Goal: Complete application form: Complete application form

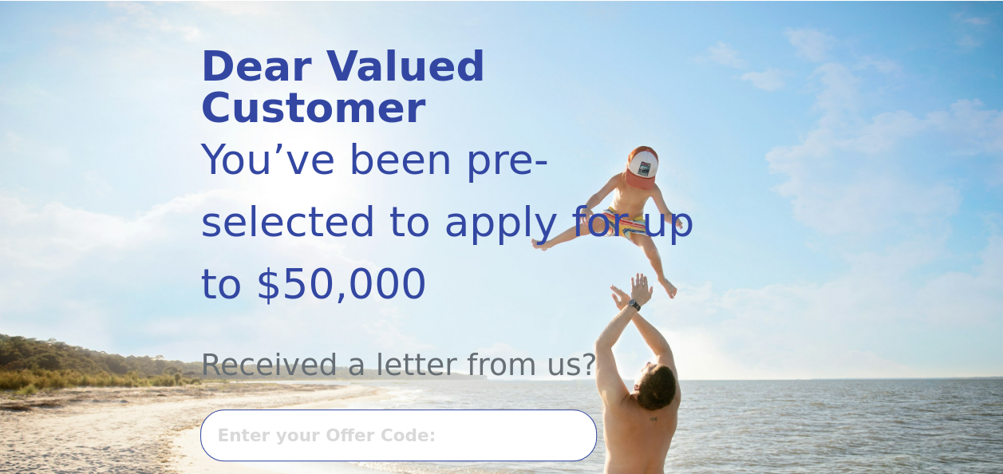
scroll to position [239, 0]
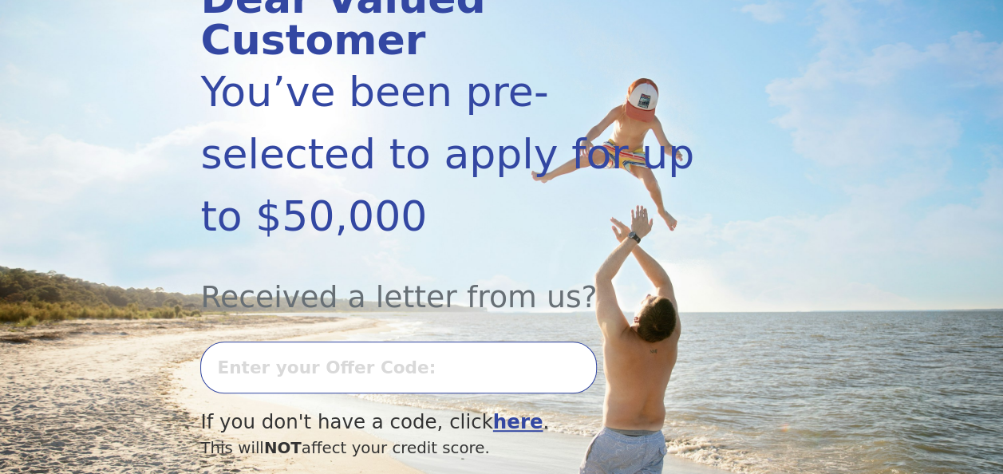
click at [416, 341] on input "text" at bounding box center [398, 367] width 396 height 52
type input "0814L-192793"
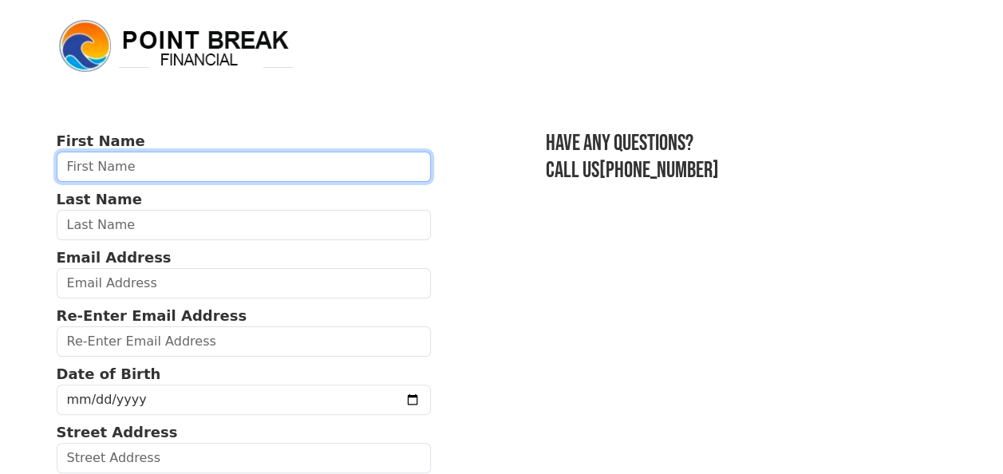
click at [120, 175] on input "text" at bounding box center [244, 167] width 375 height 30
type input "[PERSON_NAME]"
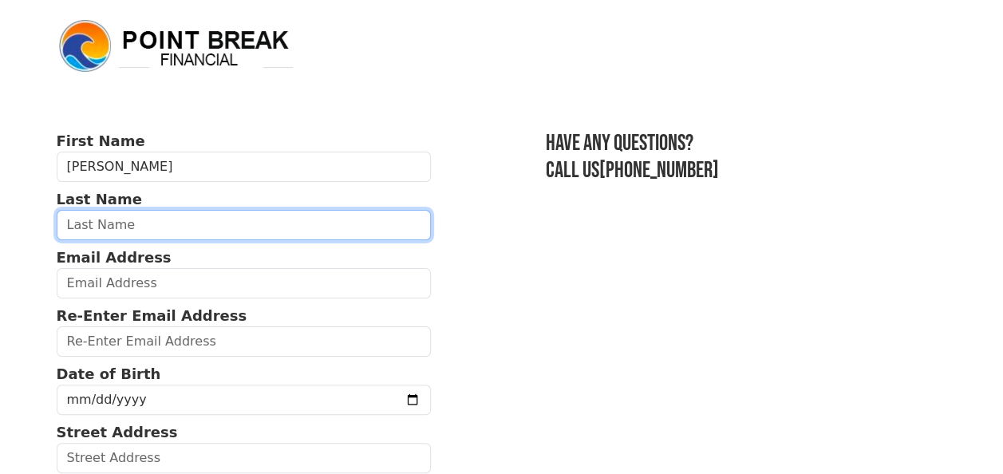
type input "[PERSON_NAME]"
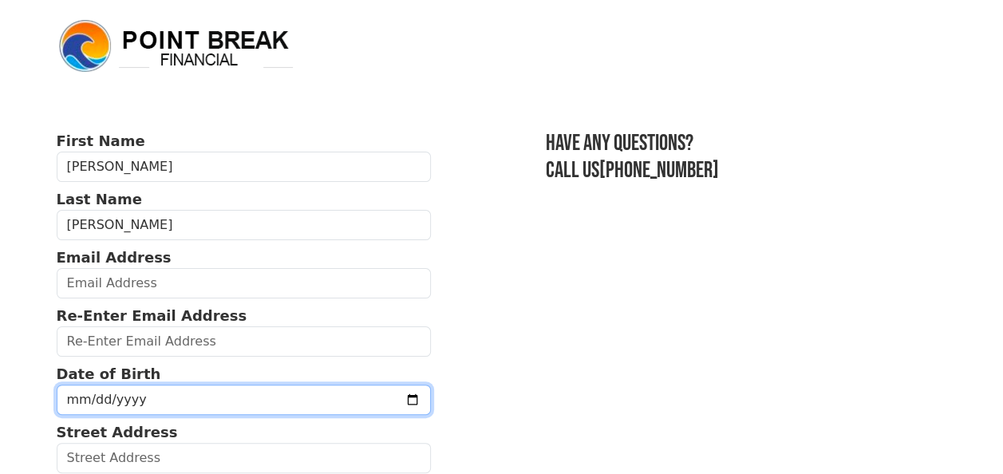
type input "[STREET_ADDRESS]"
type input "Cicero"
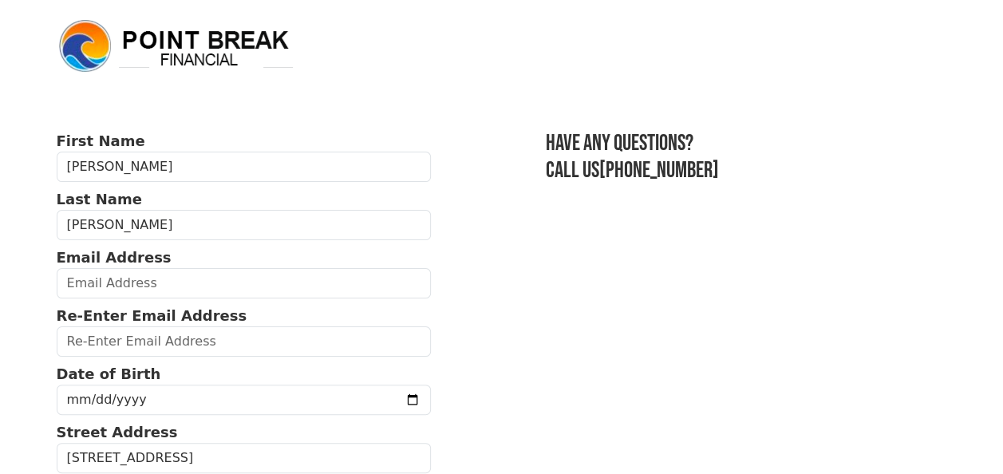
type input "60804"
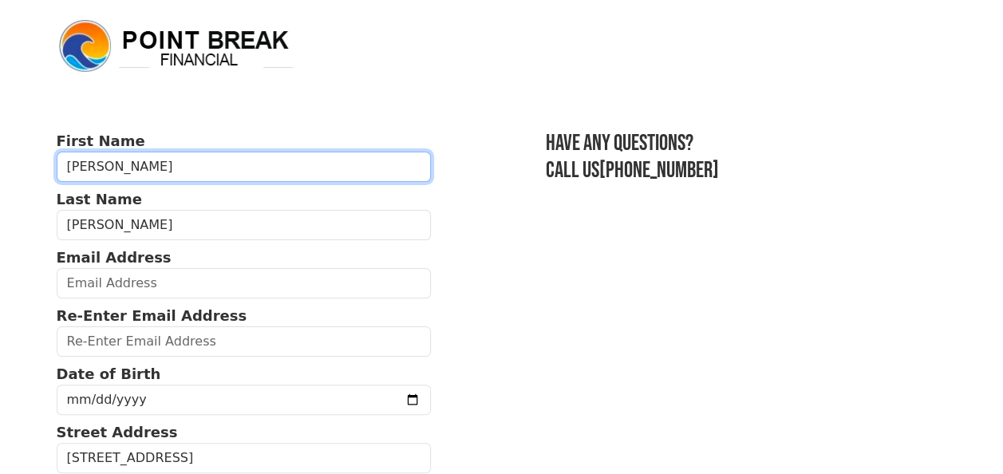
type input "[PHONE_NUMBER]"
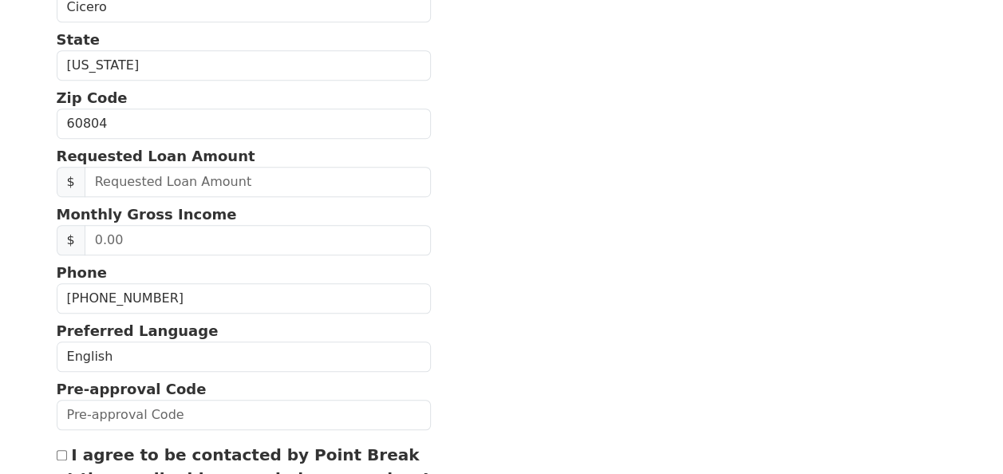
scroll to position [484, 0]
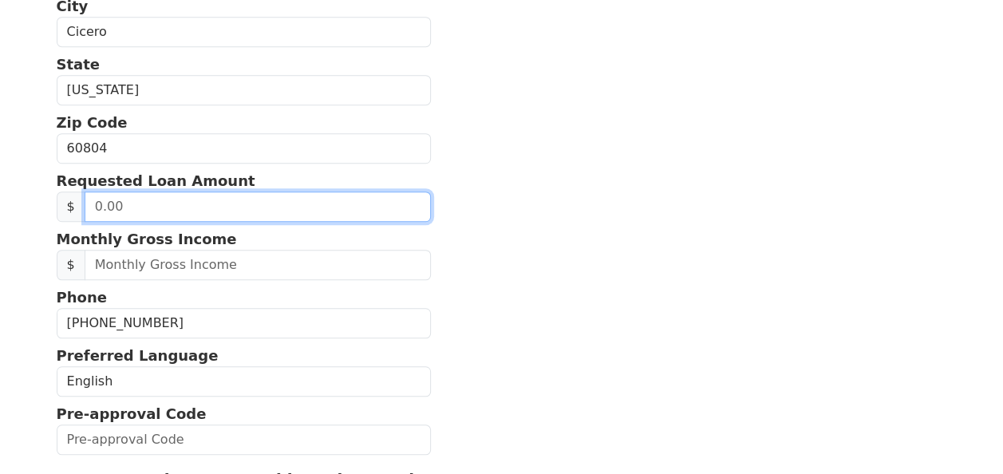
drag, startPoint x: 238, startPoint y: 196, endPoint x: 37, endPoint y: 184, distance: 201.4
type input "10,000.00"
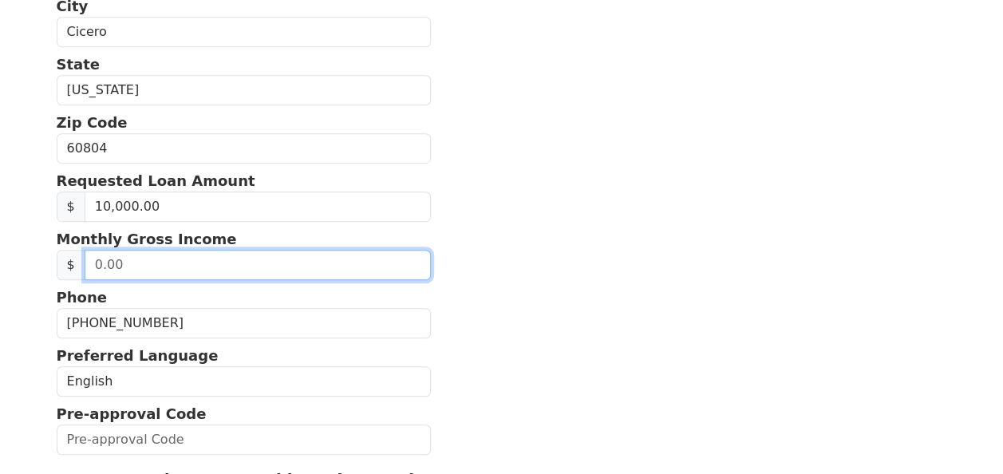
drag, startPoint x: 152, startPoint y: 255, endPoint x: 14, endPoint y: 253, distance: 137.2
type input "4,200.00"
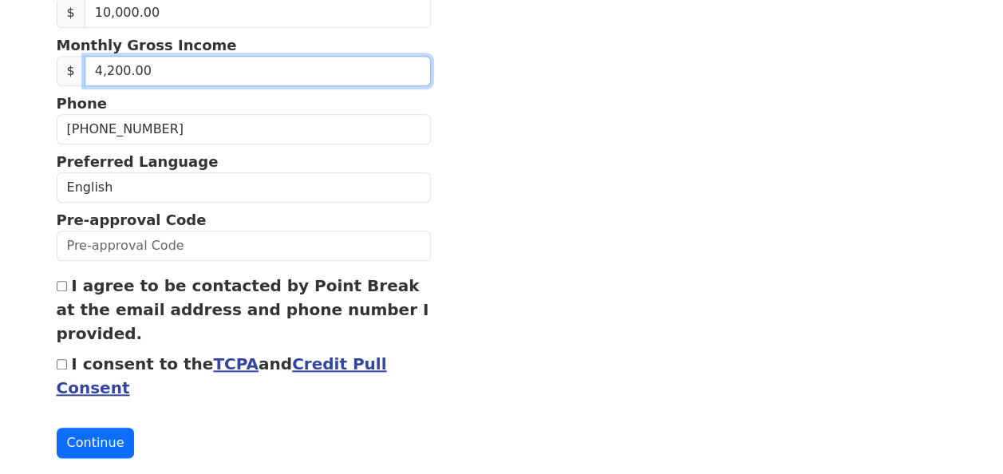
scroll to position [697, 0]
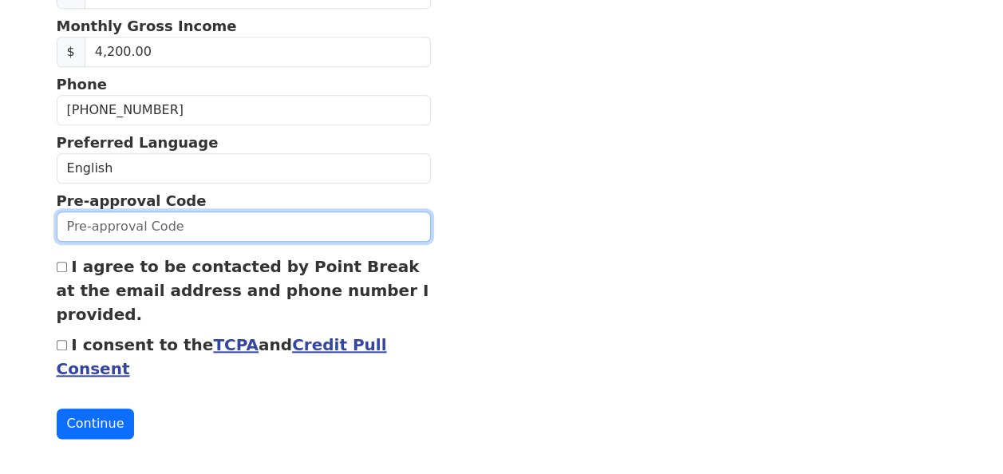
click at [145, 211] on input "text" at bounding box center [244, 226] width 375 height 30
type input "0814L-192793"
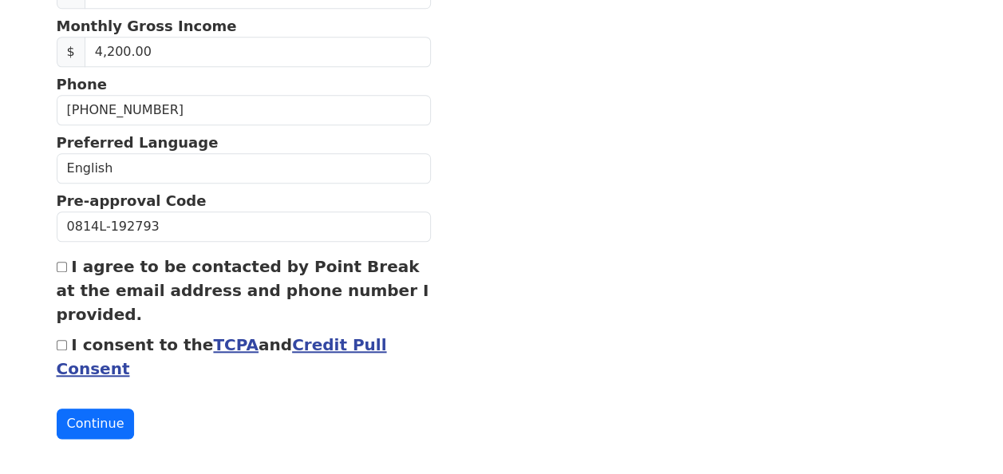
click at [66, 261] on div "I agree to be contacted by Point Break at the email address and phone number I …" at bounding box center [244, 290] width 375 height 72
click at [61, 254] on div "I agree to be contacted by Point Break at the email address and phone number I …" at bounding box center [244, 290] width 375 height 72
click at [60, 262] on input "I agree to be contacted by Point Break at the email address and phone number I …" at bounding box center [62, 267] width 10 height 10
checkbox input "true"
click at [59, 345] on div "I consent to the TCPA and Credit Pull Consent" at bounding box center [244, 357] width 375 height 48
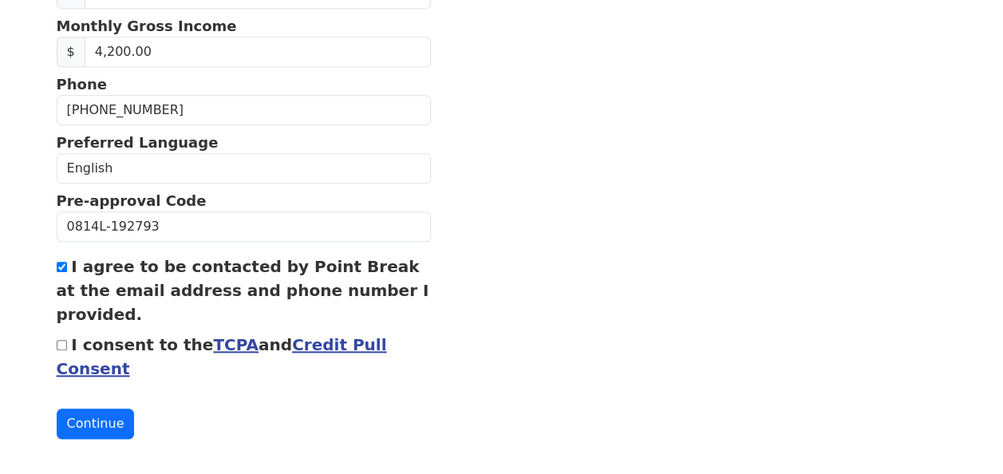
click at [61, 340] on input "I consent to the TCPA and Credit Pull Consent" at bounding box center [62, 345] width 10 height 10
checkbox input "true"
click at [73, 424] on button "Continue" at bounding box center [96, 423] width 78 height 30
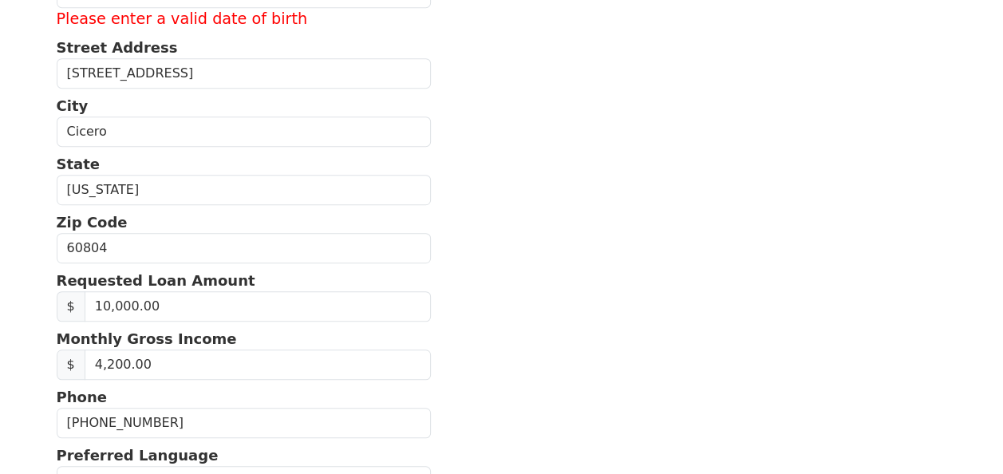
scroll to position [447, 0]
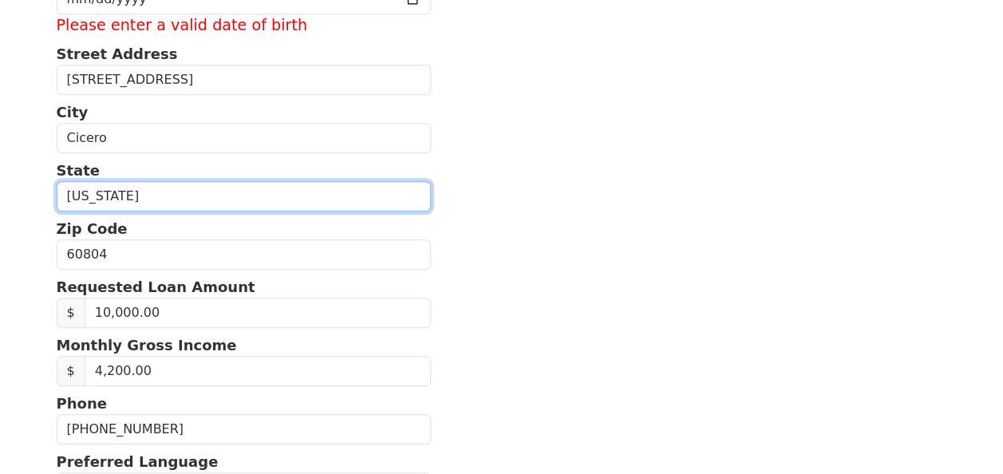
drag, startPoint x: 136, startPoint y: 189, endPoint x: 85, endPoint y: 195, distance: 52.1
click at [83, 183] on select "[US_STATE] [US_STATE] [US_STATE] [US_STATE] [US_STATE] [US_STATE] [US_STATE] [U…" at bounding box center [244, 196] width 375 height 30
select select "IL"
click at [57, 181] on select "[US_STATE] [US_STATE] [US_STATE] [US_STATE] [US_STATE] [US_STATE] [US_STATE] [U…" at bounding box center [244, 196] width 375 height 30
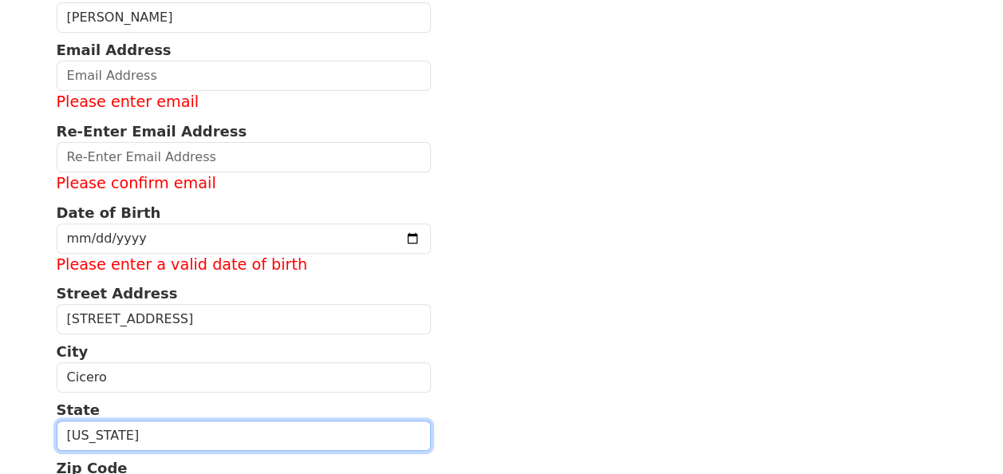
scroll to position [128, 0]
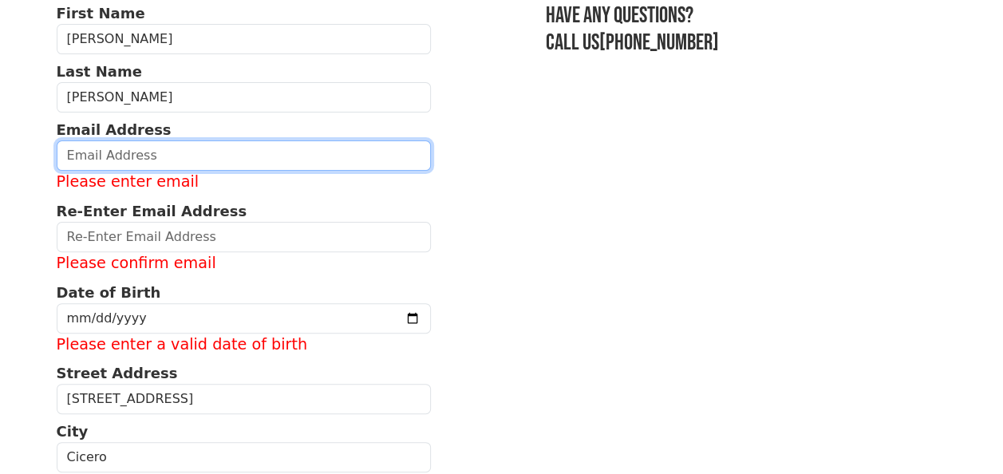
click at [113, 147] on input "email" at bounding box center [244, 155] width 375 height 30
type input "[EMAIL_ADDRESS][DOMAIN_NAME]"
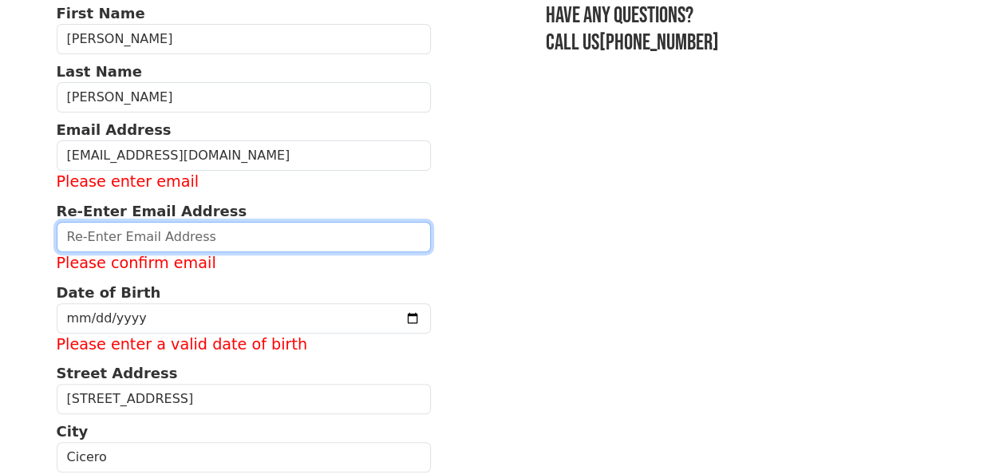
type input "[EMAIL_ADDRESS][DOMAIN_NAME]"
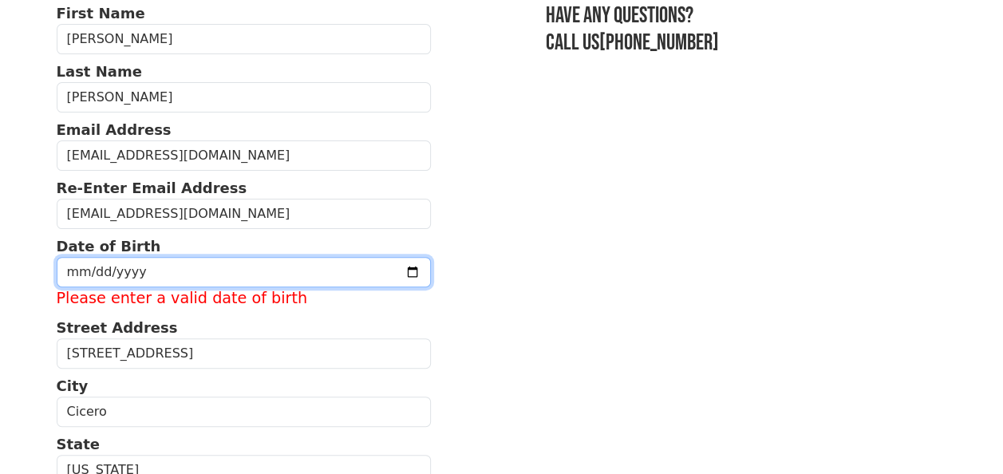
click at [150, 263] on input "date" at bounding box center [244, 272] width 375 height 30
type input "[DATE]"
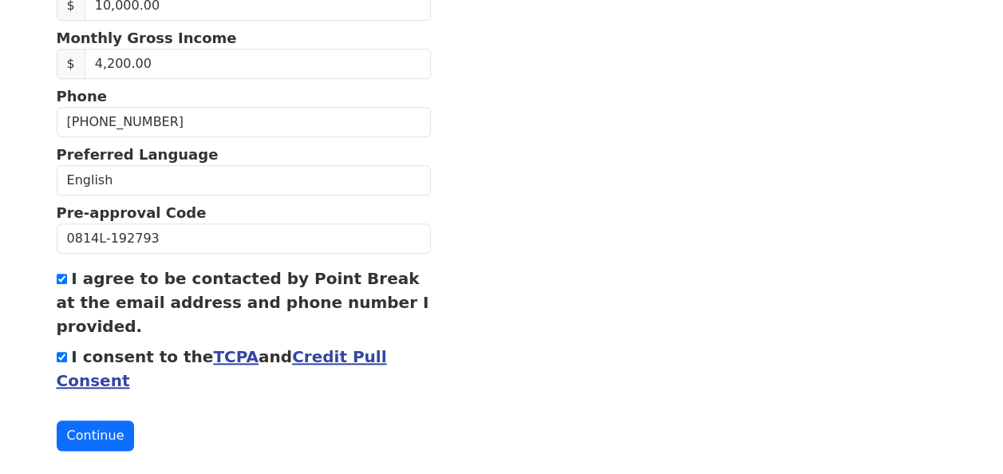
scroll to position [697, 0]
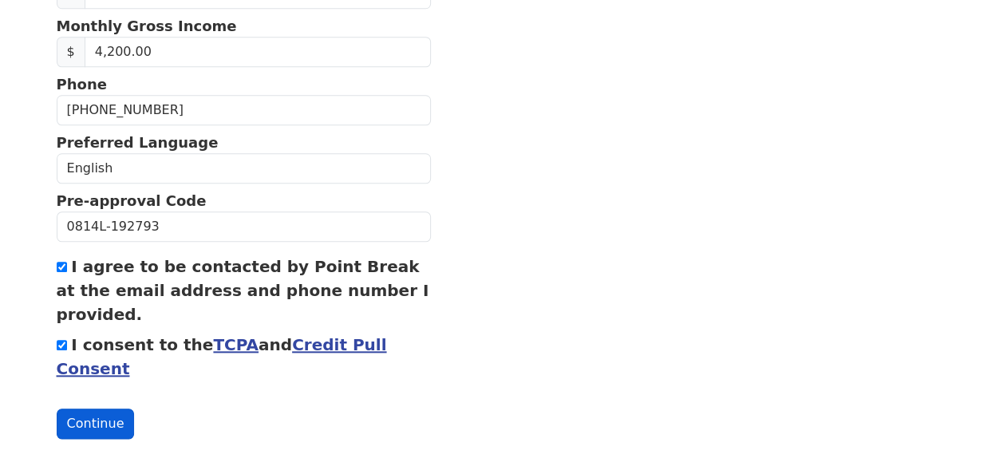
click at [77, 419] on button "Continue" at bounding box center [96, 423] width 78 height 30
